Goal: Information Seeking & Learning: Learn about a topic

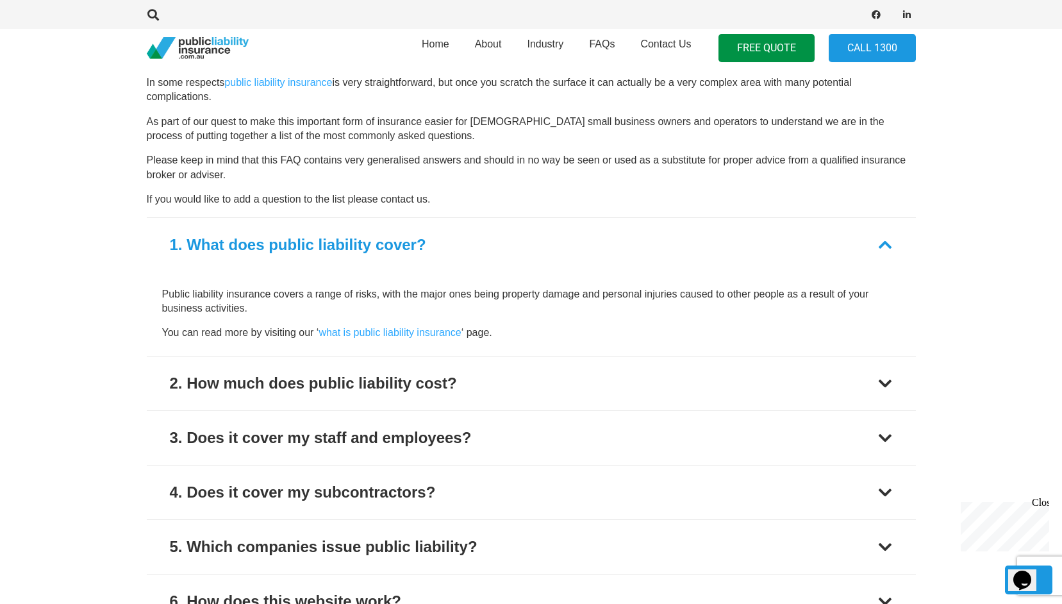
scroll to position [1410, 0]
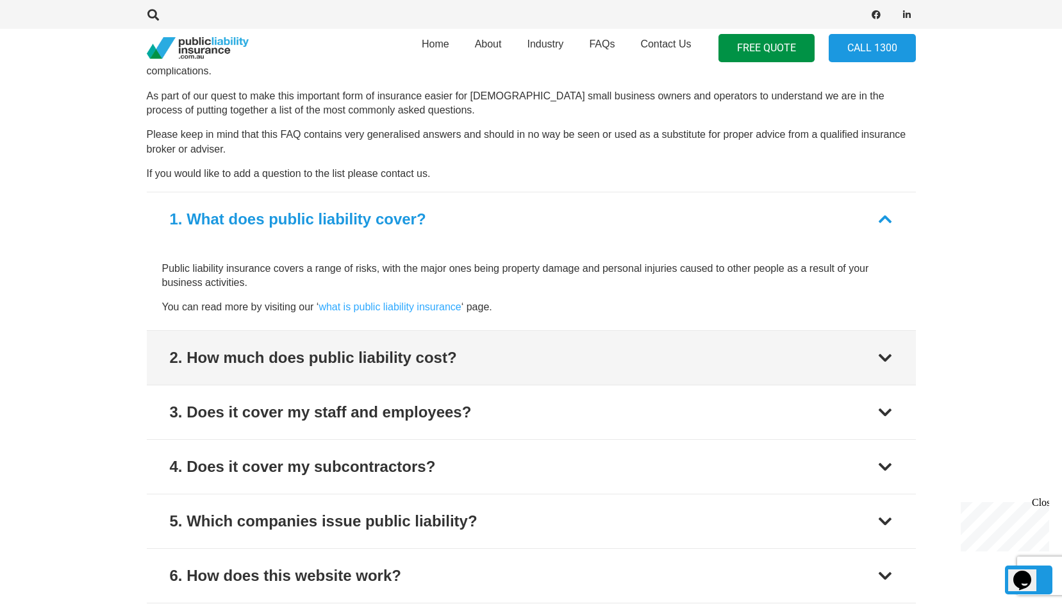
click at [883, 359] on div at bounding box center [885, 357] width 15 height 15
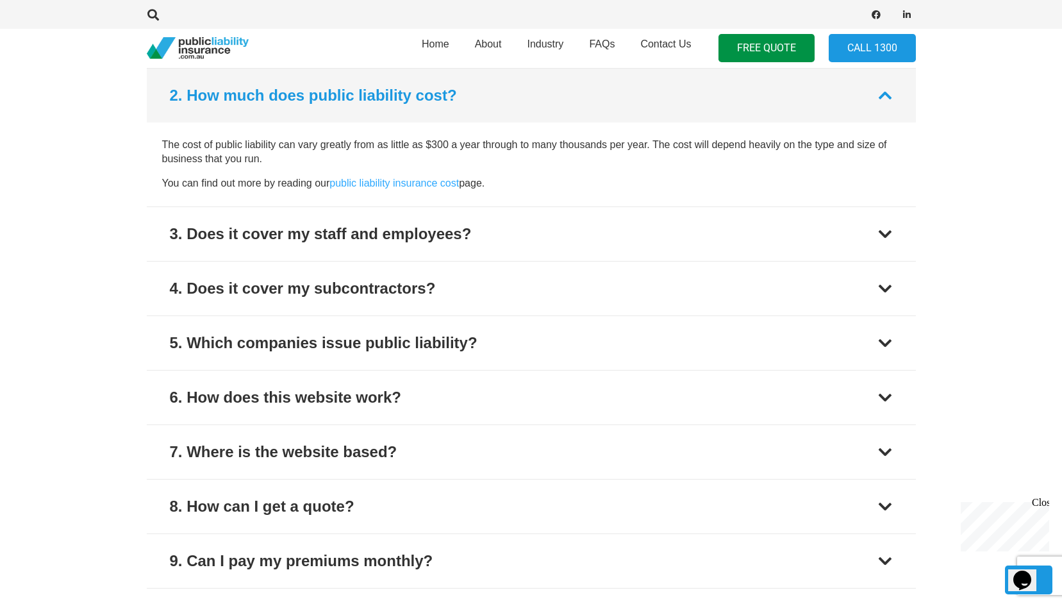
scroll to position [1589, 0]
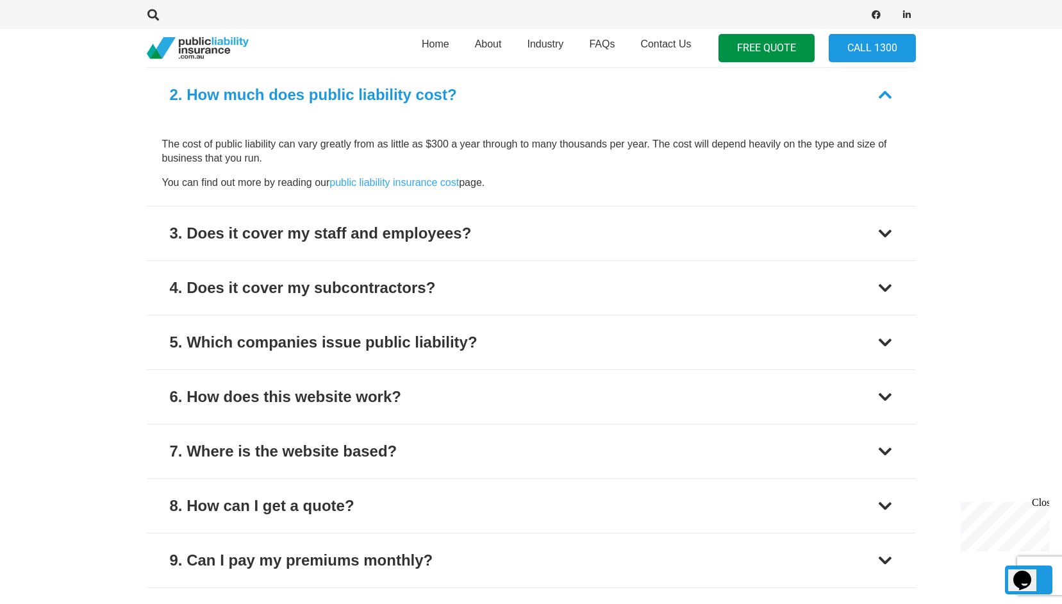
click at [426, 176] on p "You can find out more by reading our public liability insurance cost page." at bounding box center [531, 183] width 739 height 14
click at [430, 181] on link "public liability insurance cost" at bounding box center [395, 182] width 130 height 11
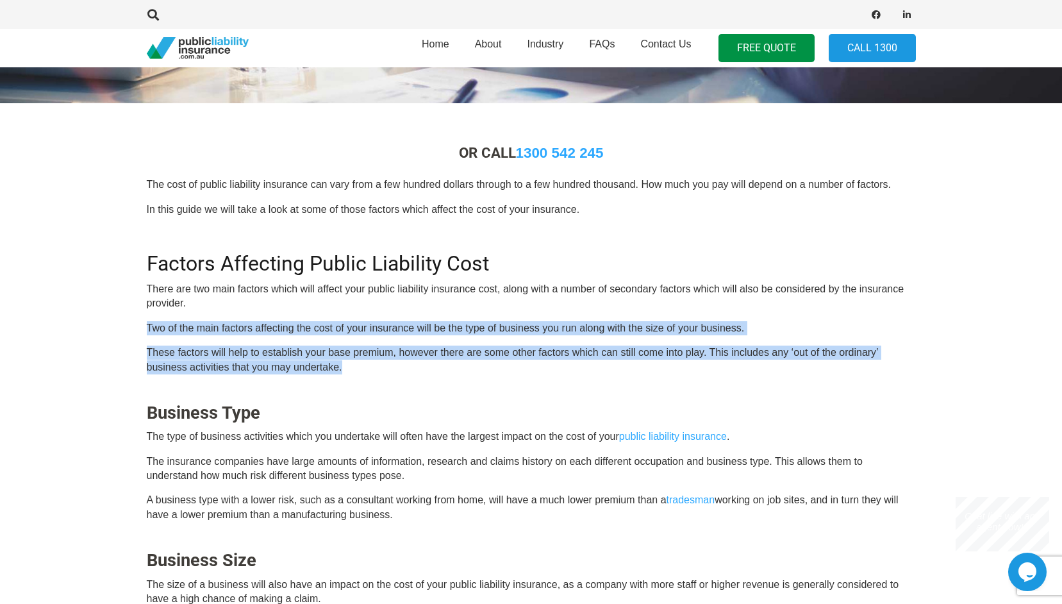
drag, startPoint x: 142, startPoint y: 331, endPoint x: 481, endPoint y: 360, distance: 339.7
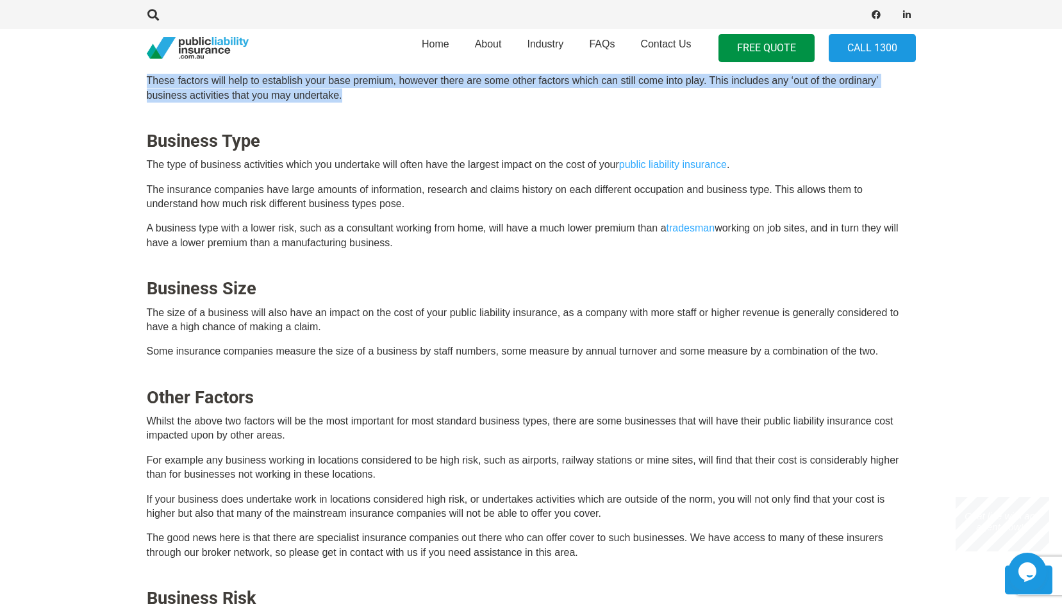
scroll to position [641, 0]
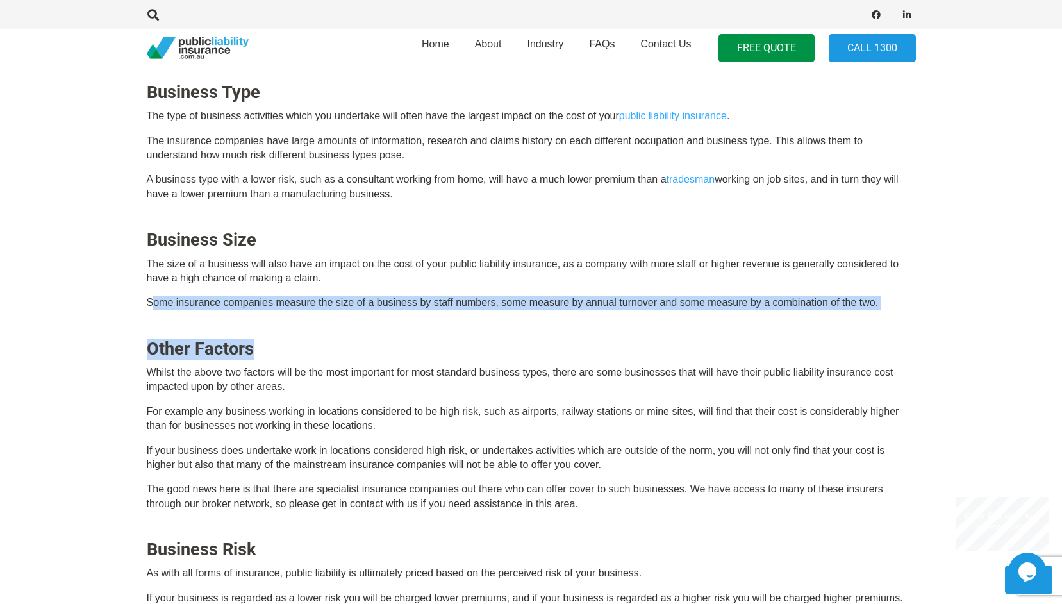
drag, startPoint x: 152, startPoint y: 302, endPoint x: 360, endPoint y: 311, distance: 207.9
click at [360, 311] on div "OR CALL [PHONE_NUMBER] The cost of public liability insurance can vary from a f…" at bounding box center [531, 347] width 769 height 1047
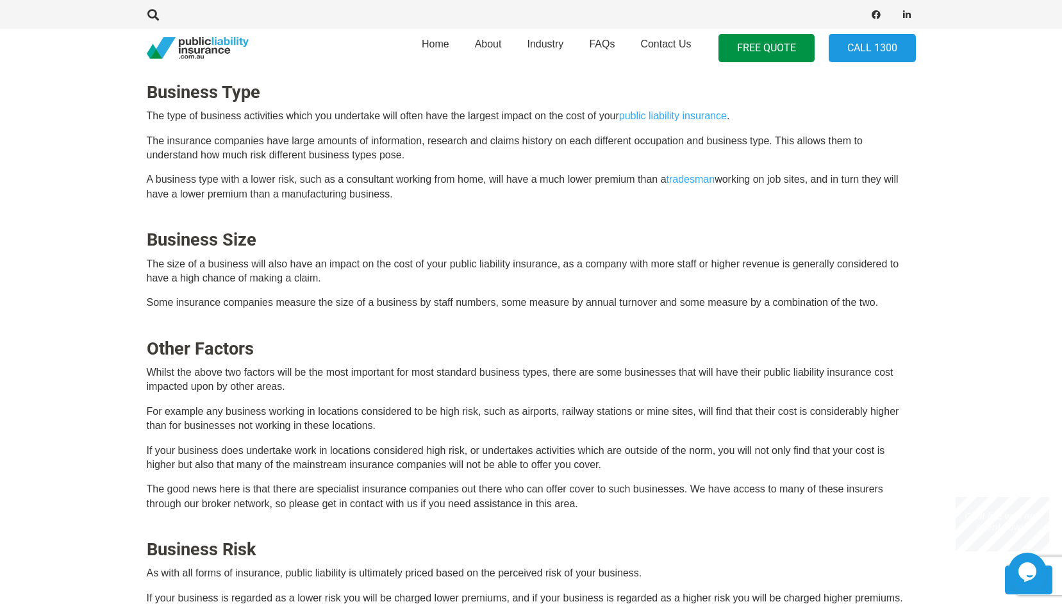
drag, startPoint x: 360, startPoint y: 311, endPoint x: 367, endPoint y: 382, distance: 71.6
click at [367, 382] on p "Whilst the above two factors will be the most important for most standard busin…" at bounding box center [531, 379] width 769 height 29
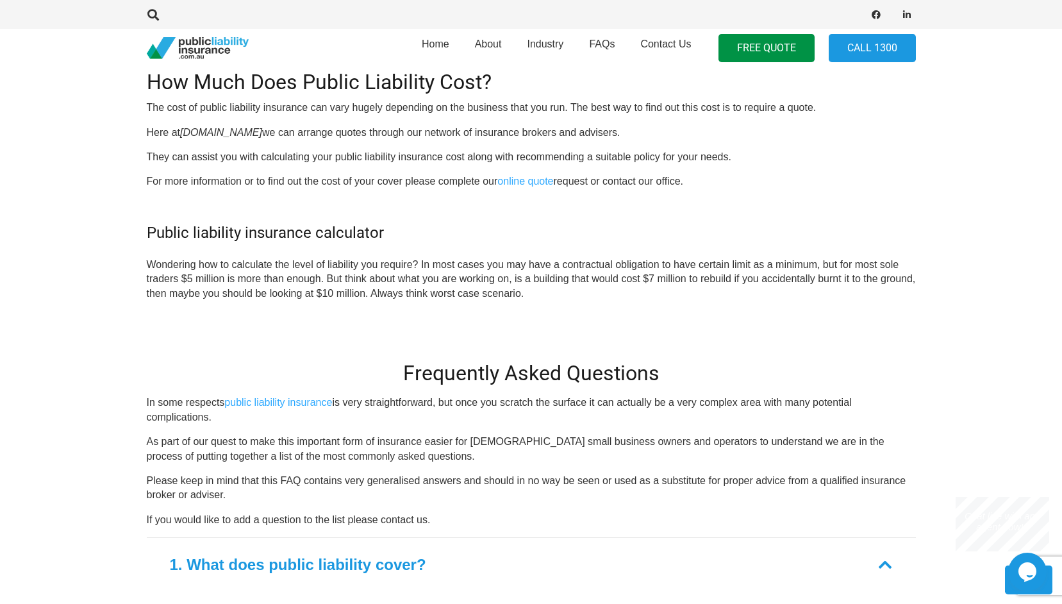
scroll to position [1218, 0]
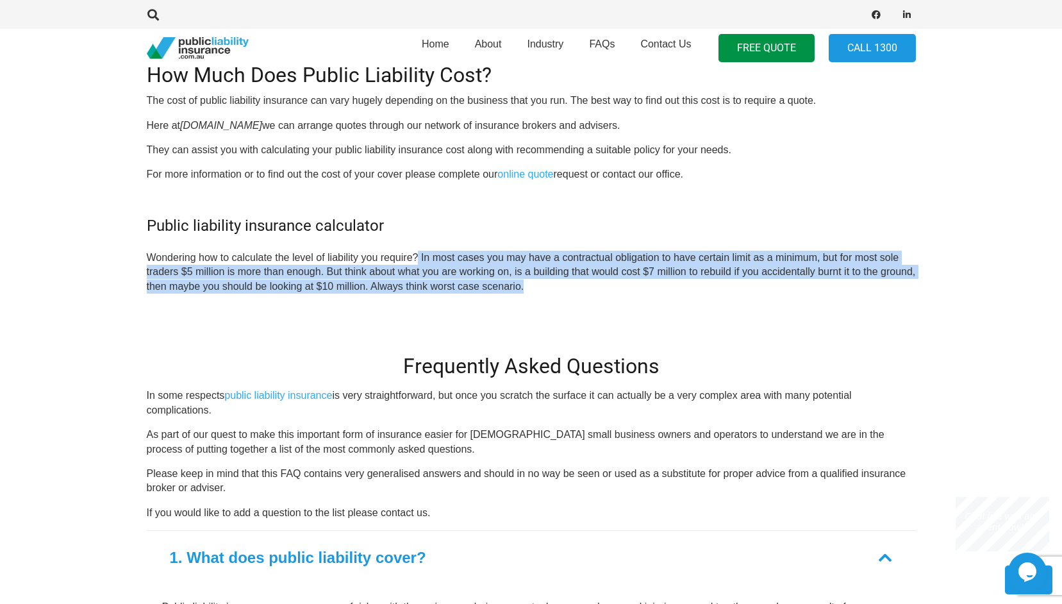
drag, startPoint x: 419, startPoint y: 260, endPoint x: 588, endPoint y: 282, distance: 170.7
click at [588, 282] on p "Wondering how to calculate the level of liability you require? In most cases yo…" at bounding box center [531, 272] width 769 height 43
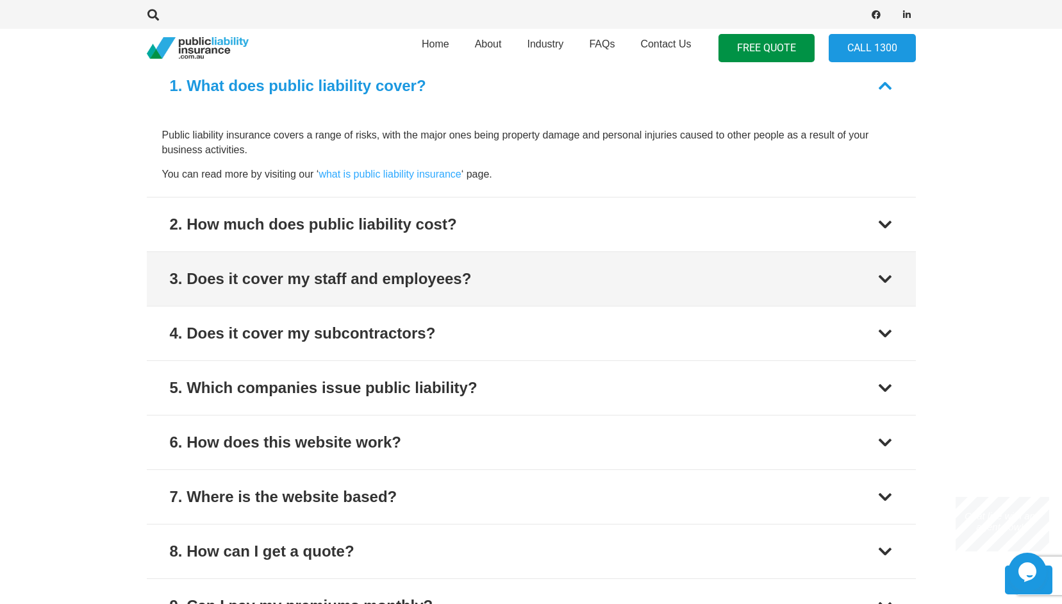
scroll to position [1731, 0]
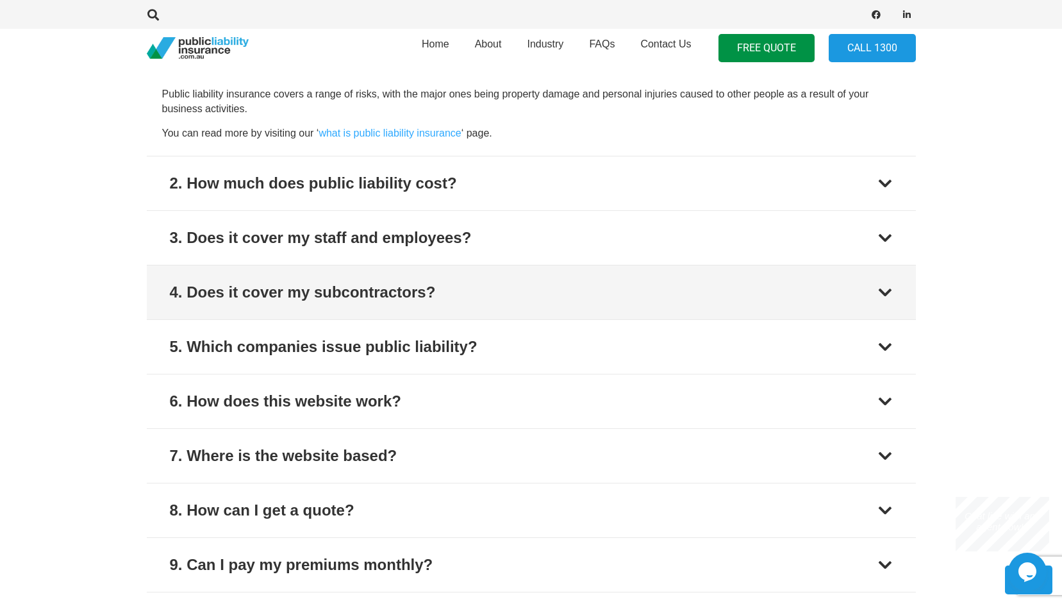
click at [344, 296] on div "4. Does it cover my subcontractors?" at bounding box center [303, 292] width 266 height 23
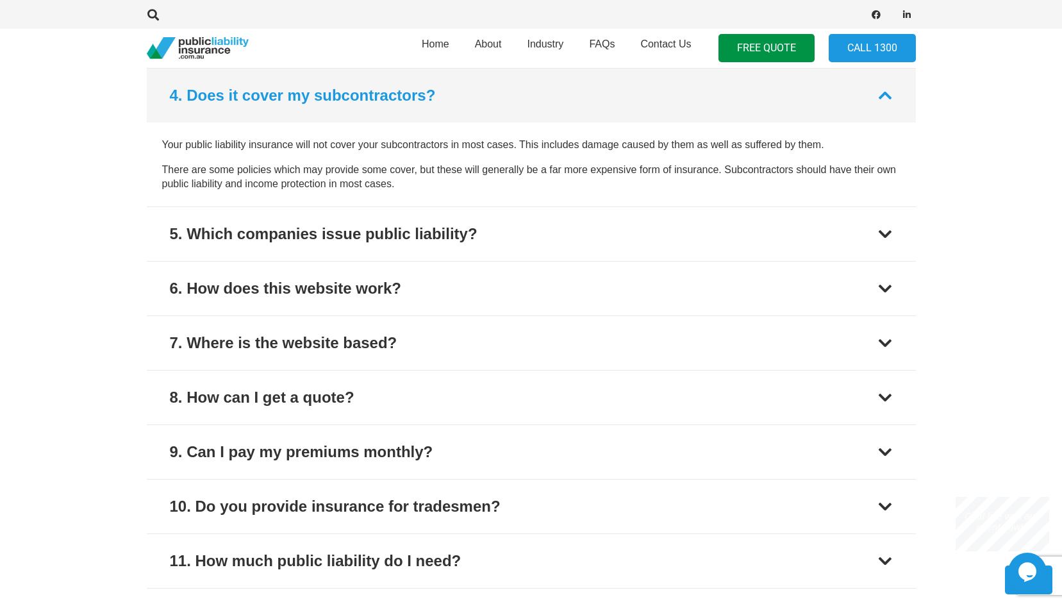
scroll to position [1844, 0]
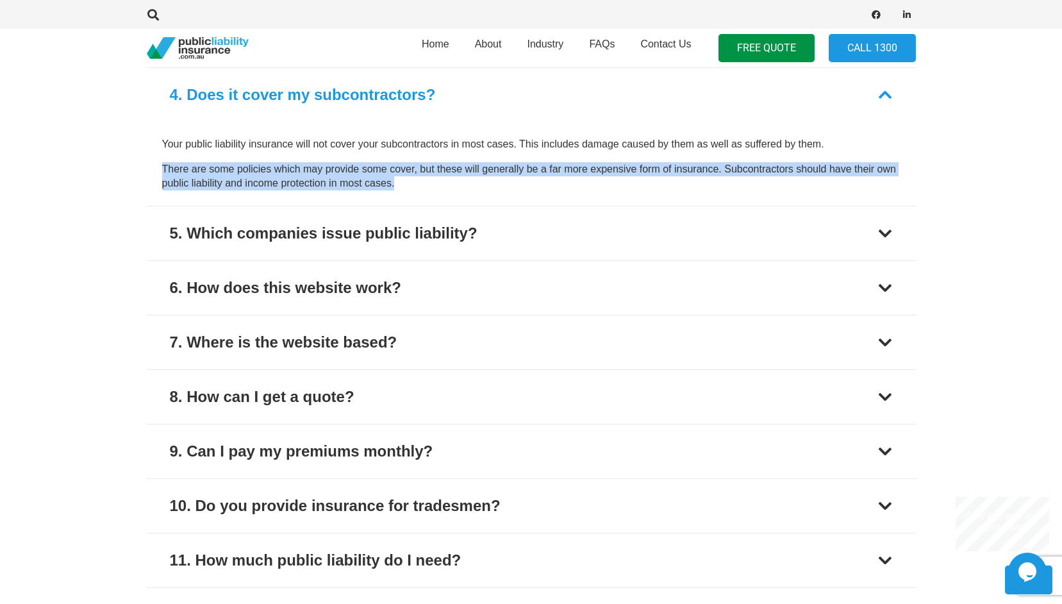
drag, startPoint x: 162, startPoint y: 169, endPoint x: 431, endPoint y: 176, distance: 269.3
click at [431, 176] on p "There are some policies which may provide some cover, but these will generally …" at bounding box center [531, 176] width 739 height 29
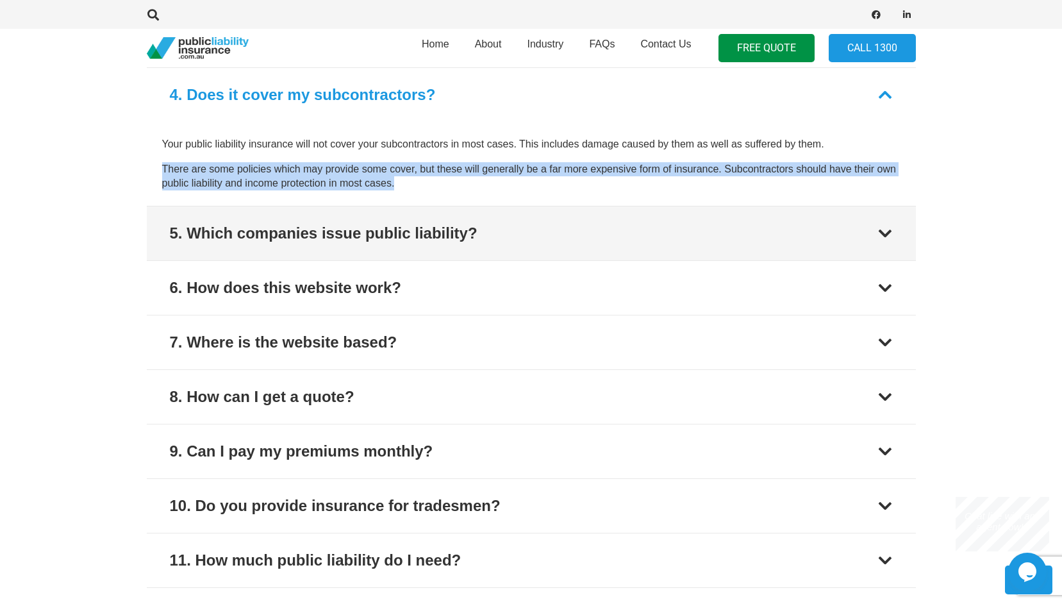
drag, startPoint x: 431, startPoint y: 176, endPoint x: 459, endPoint y: 240, distance: 70.6
click at [459, 240] on div "5. Which companies issue public liability?" at bounding box center [324, 233] width 308 height 23
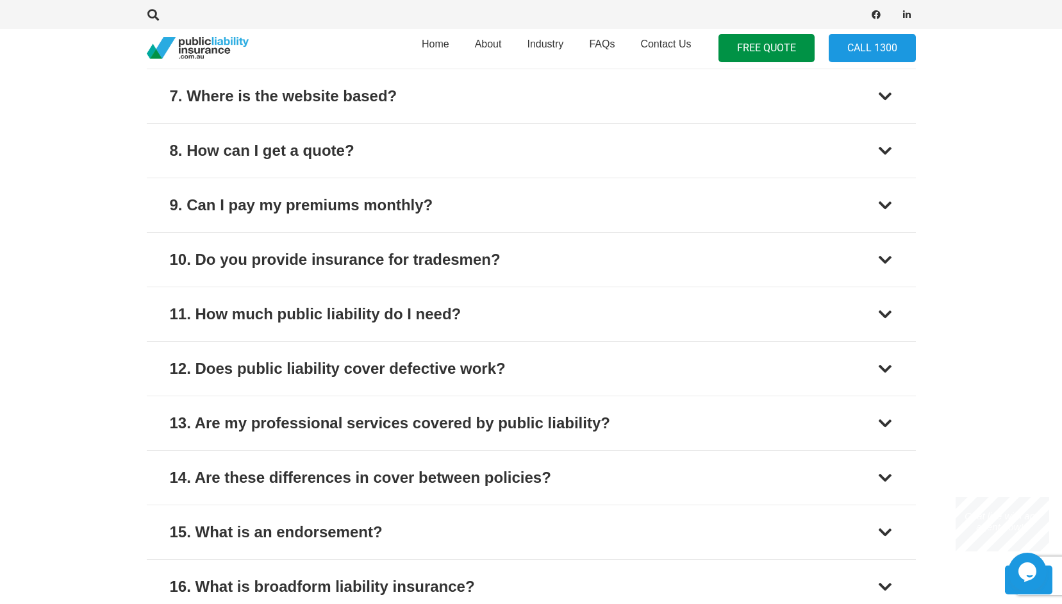
scroll to position [2091, 0]
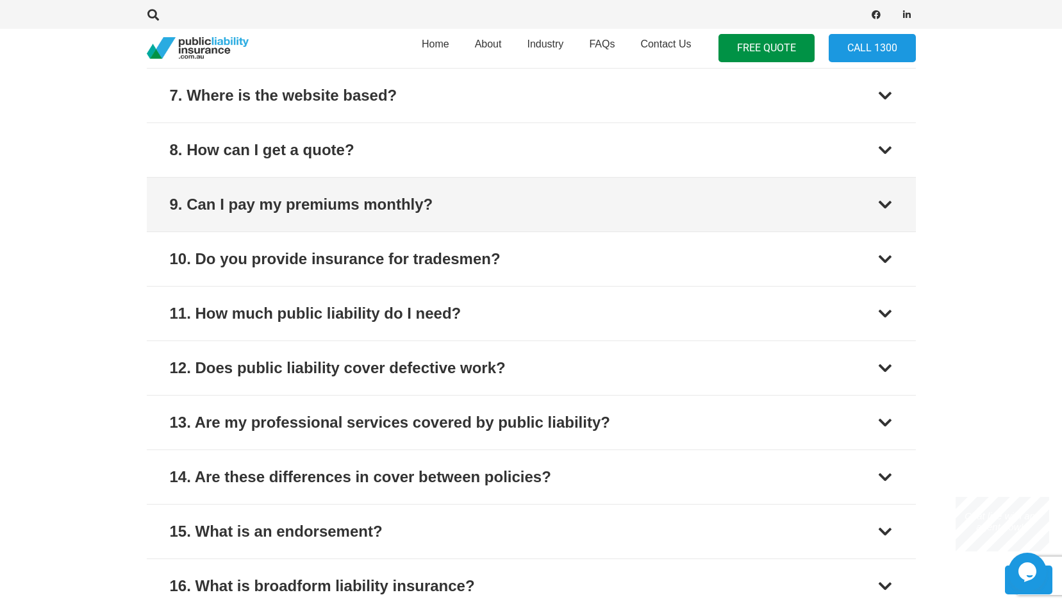
click at [549, 205] on button "9. Can I pay my premiums monthly?" at bounding box center [531, 205] width 769 height 54
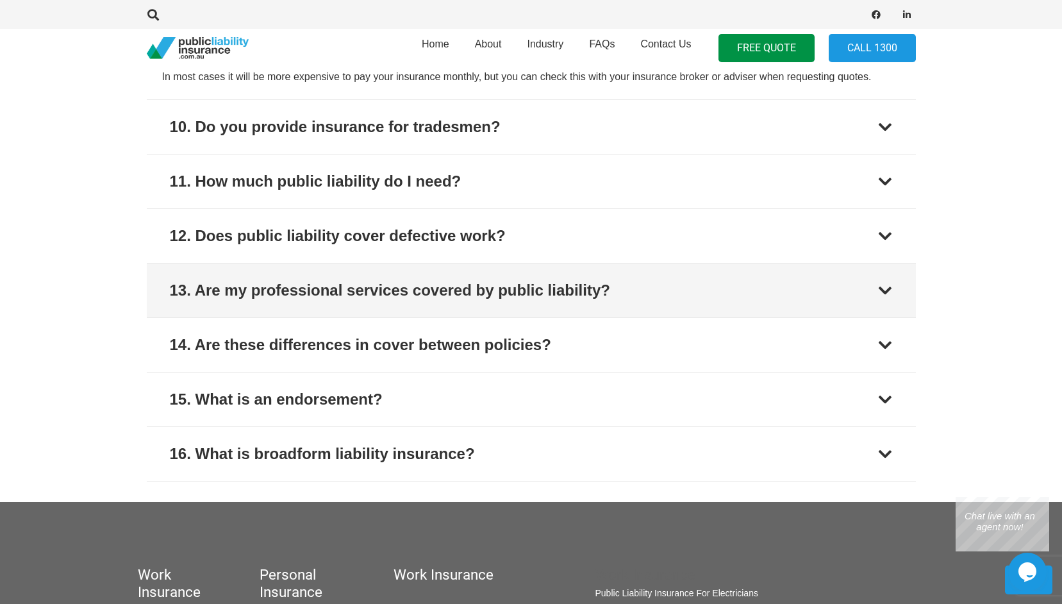
scroll to position [2245, 0]
